Goal: Complete application form

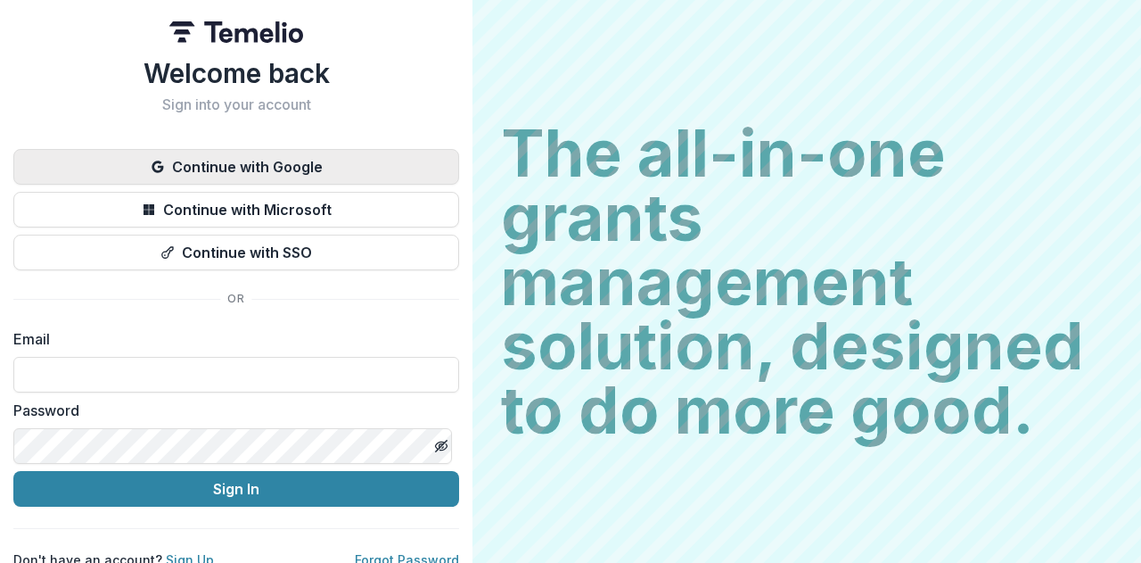
click at [214, 169] on button "Continue with Google" at bounding box center [236, 167] width 446 height 36
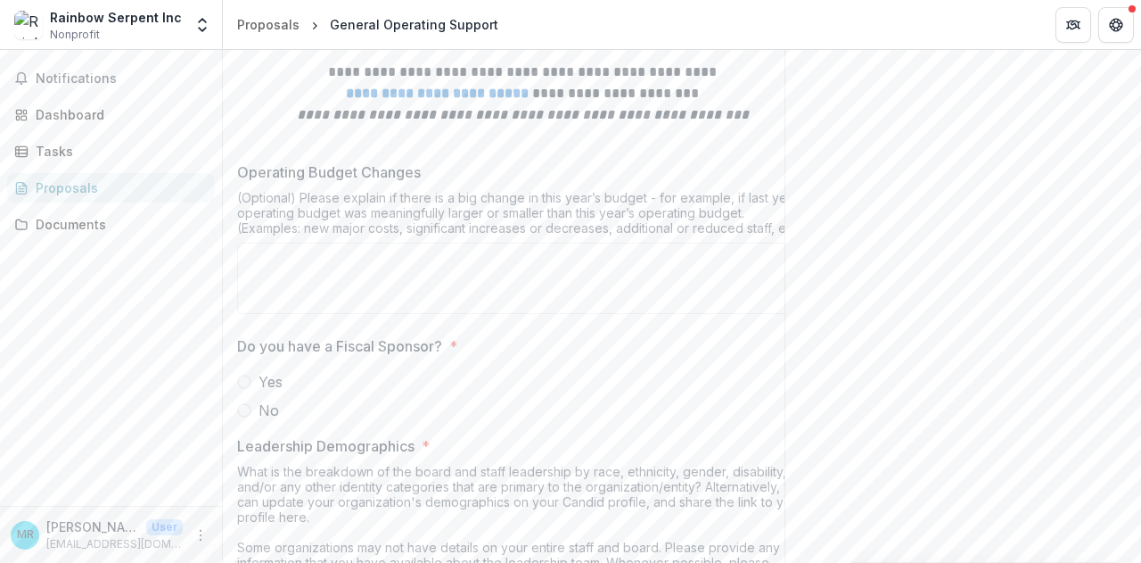
scroll to position [7868, 0]
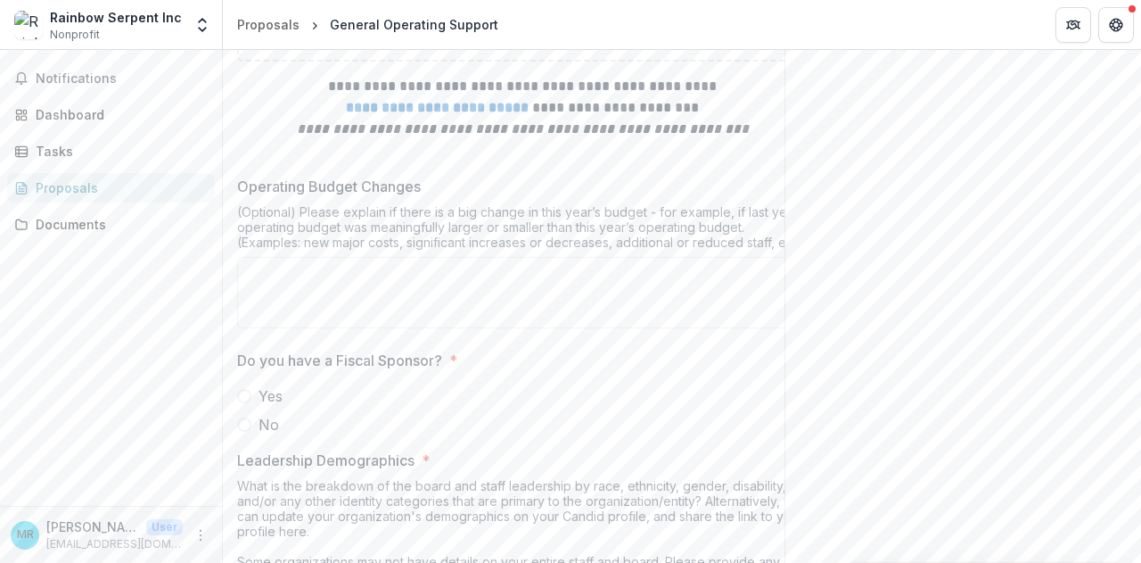
click at [353, 197] on p "Operating Budget Changes" at bounding box center [329, 186] width 184 height 21
click at [353, 309] on textarea "Operating Budget Changes" at bounding box center [522, 292] width 571 height 71
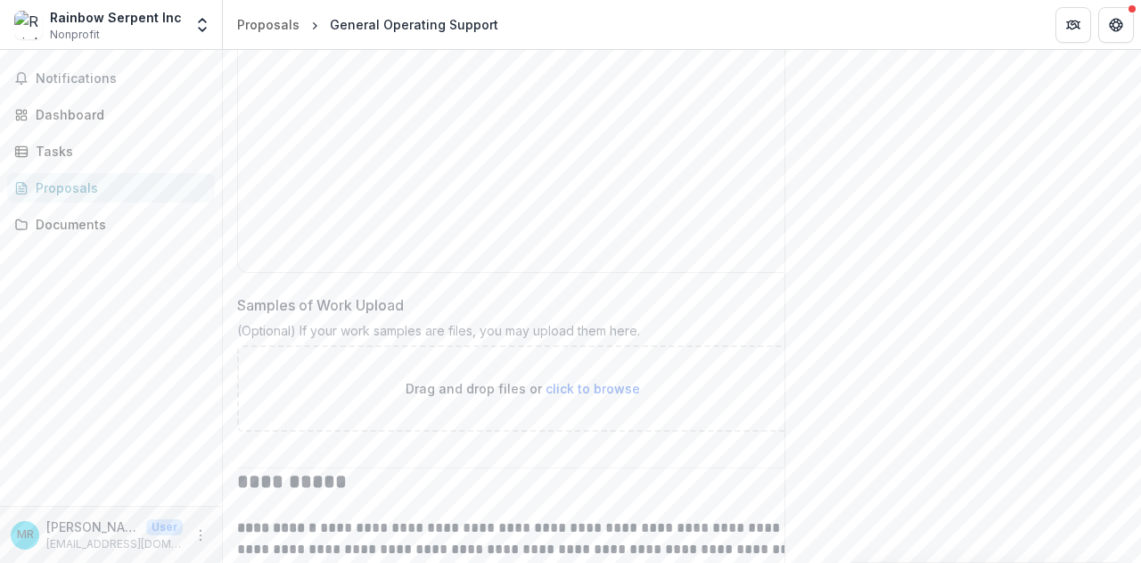
scroll to position [6600, 0]
